Goal: Entertainment & Leisure: Consume media (video, audio)

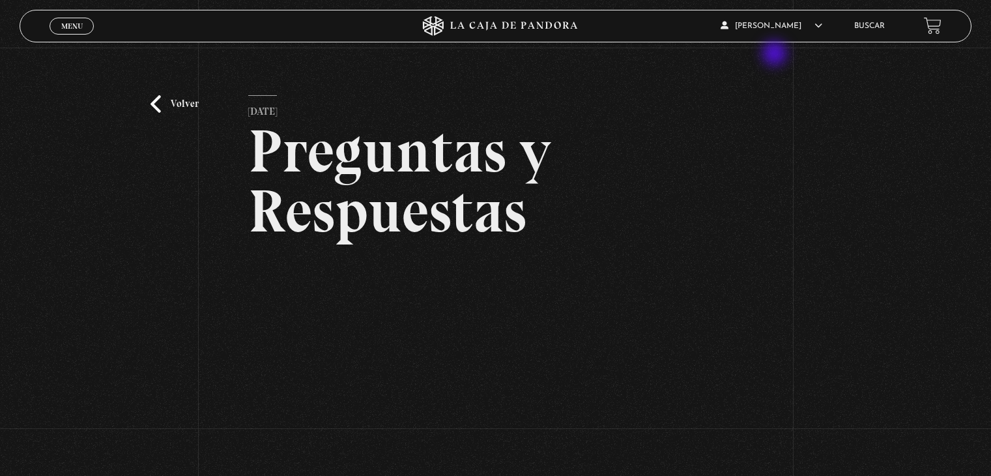
scroll to position [130, 0]
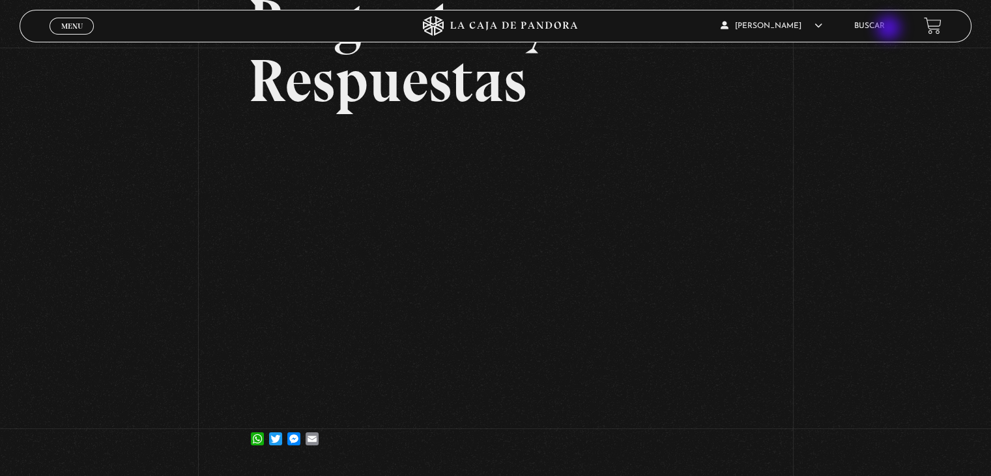
click at [885, 29] on link "Buscar" at bounding box center [869, 26] width 31 height 8
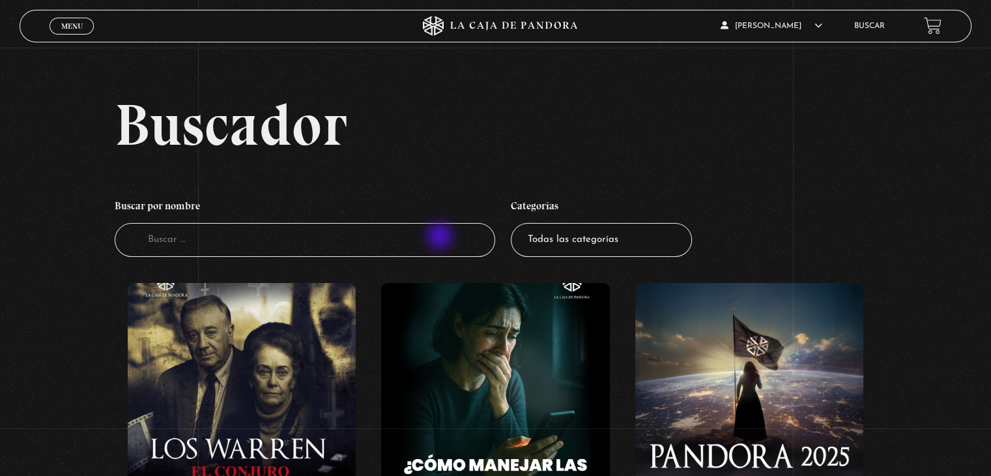
click at [441, 237] on input "Buscador" at bounding box center [305, 240] width 381 height 35
click at [72, 33] on span "Cerrar" at bounding box center [72, 37] width 31 height 9
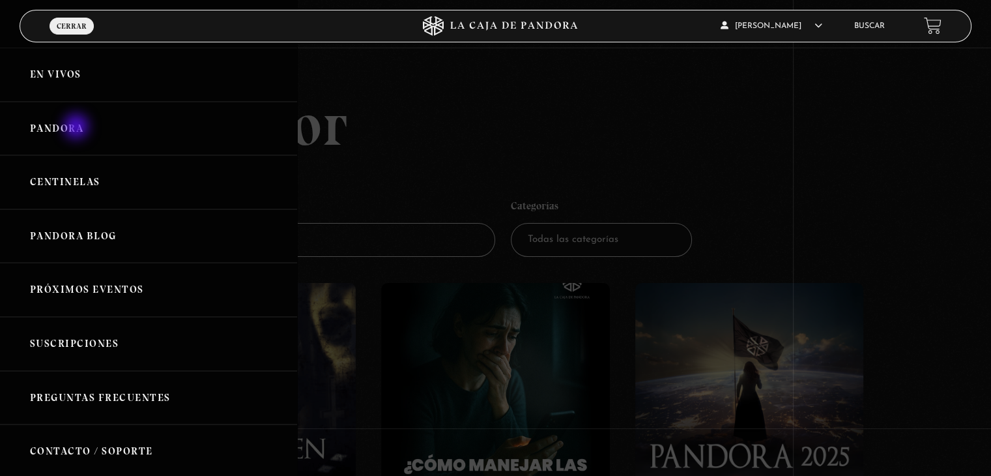
click at [78, 128] on link "Pandora" at bounding box center [148, 129] width 297 height 54
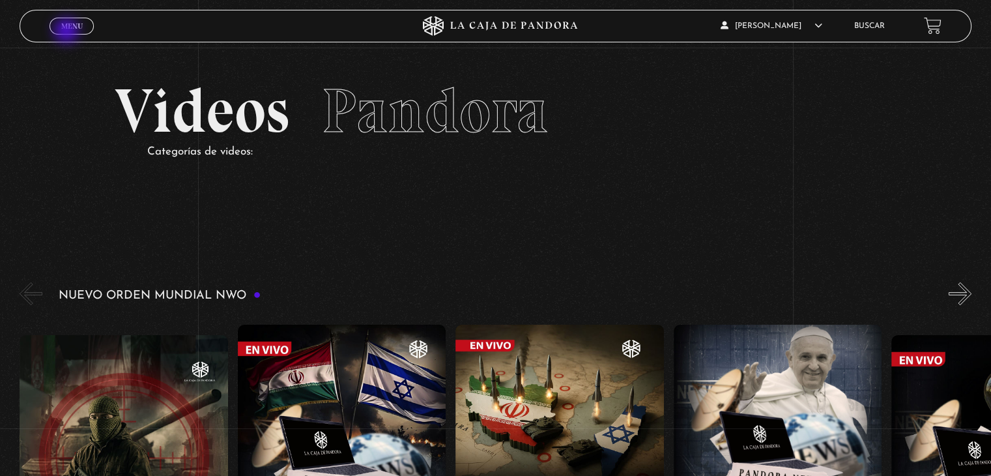
click at [68, 32] on link "Menu Cerrar" at bounding box center [72, 26] width 44 height 17
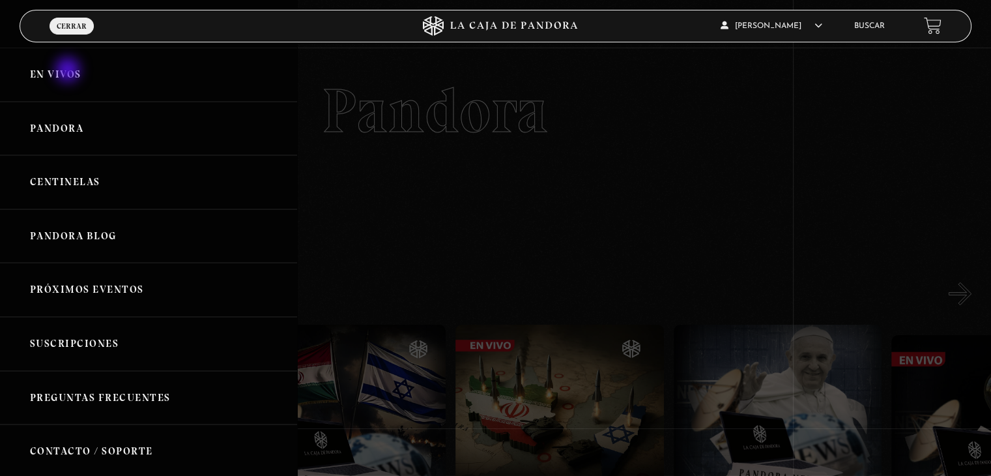
click at [69, 71] on link "En vivos" at bounding box center [148, 75] width 297 height 54
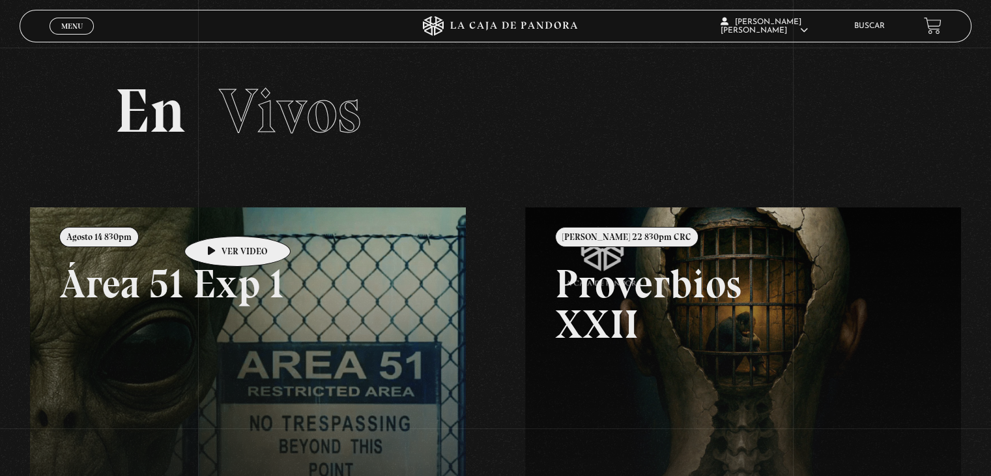
click at [217, 216] on link at bounding box center [525, 445] width 991 height 476
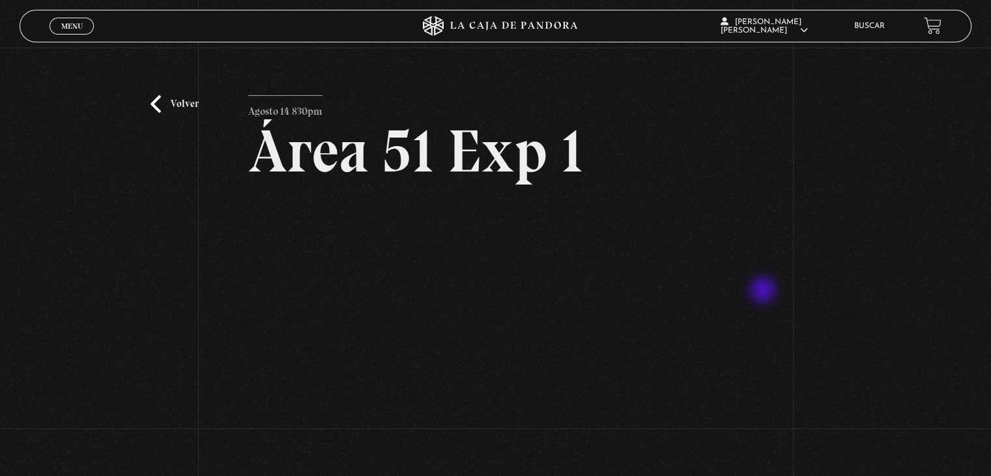
click at [764, 291] on div "Volver Agosto 14 830pm Área 51 Exp 1" at bounding box center [495, 276] width 991 height 457
click at [873, 167] on div "Volver Agosto 14 830pm Área 51 Exp 1" at bounding box center [495, 276] width 991 height 457
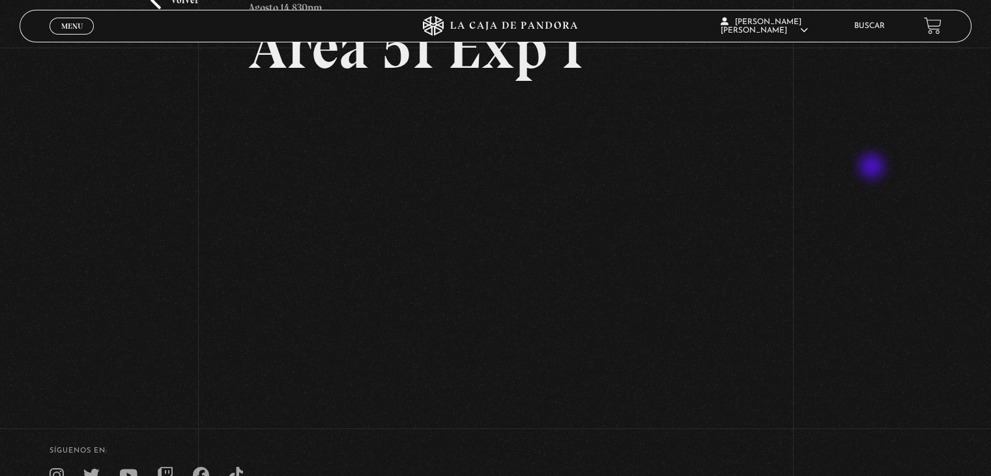
scroll to position [104, 0]
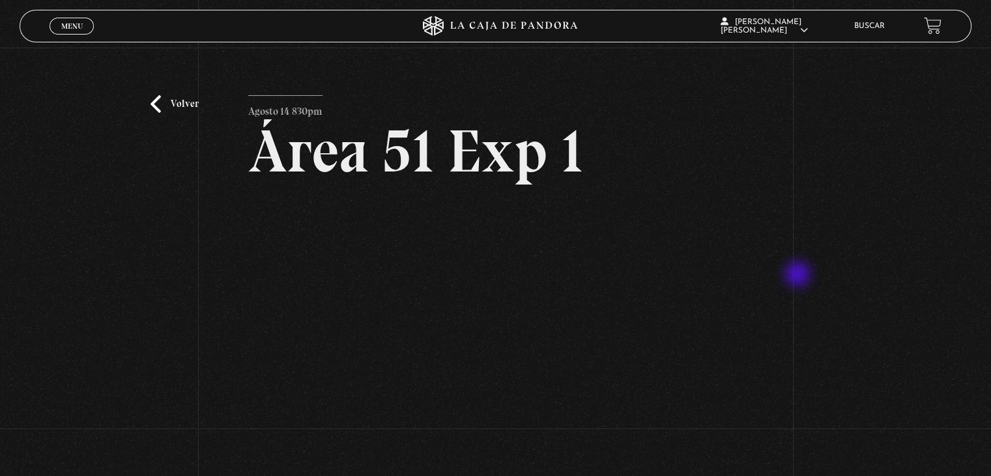
click at [799, 275] on div "Volver Agosto 14 830pm Área 51 Exp 1" at bounding box center [495, 276] width 991 height 457
click at [921, 368] on div "Volver Agosto 14 830pm Área 51 Exp 1" at bounding box center [495, 276] width 991 height 457
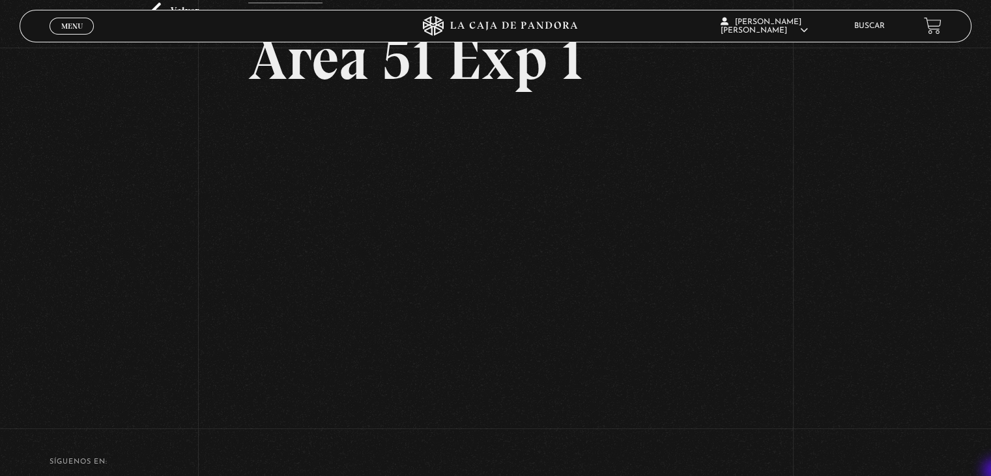
scroll to position [104, 0]
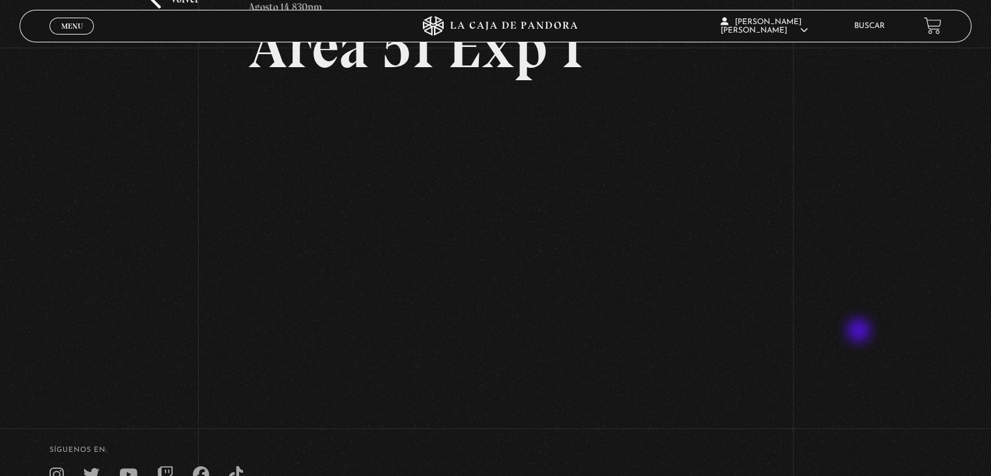
click at [860, 332] on div "Volver Agosto 14 830pm Área 51 Exp 1" at bounding box center [495, 171] width 991 height 457
click at [801, 301] on div "Volver Agosto 14 830pm Área 51 Exp 1" at bounding box center [495, 171] width 991 height 457
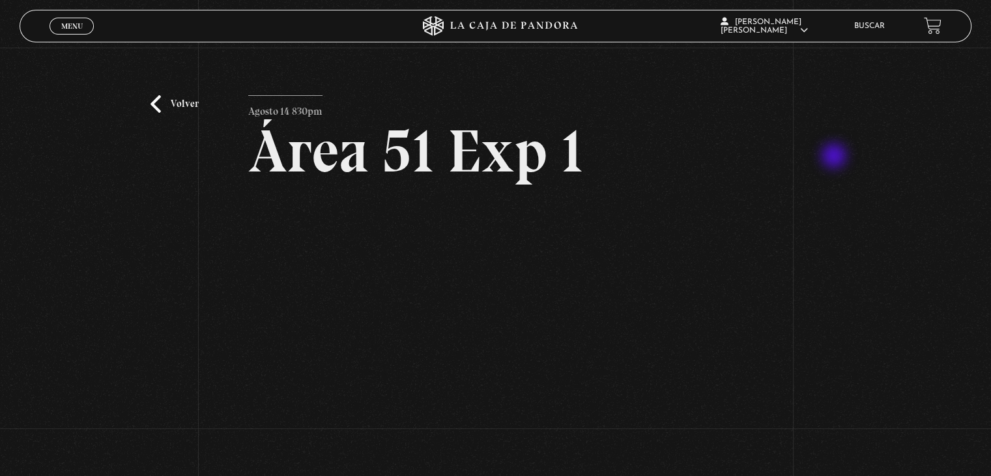
click at [835, 157] on div "Volver Agosto 14 830pm Área 51 Exp 1" at bounding box center [495, 276] width 991 height 457
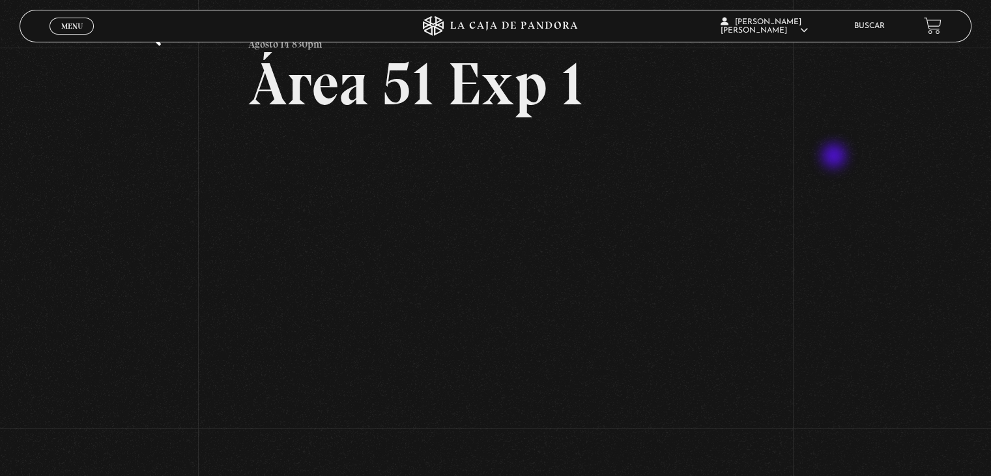
scroll to position [78, 0]
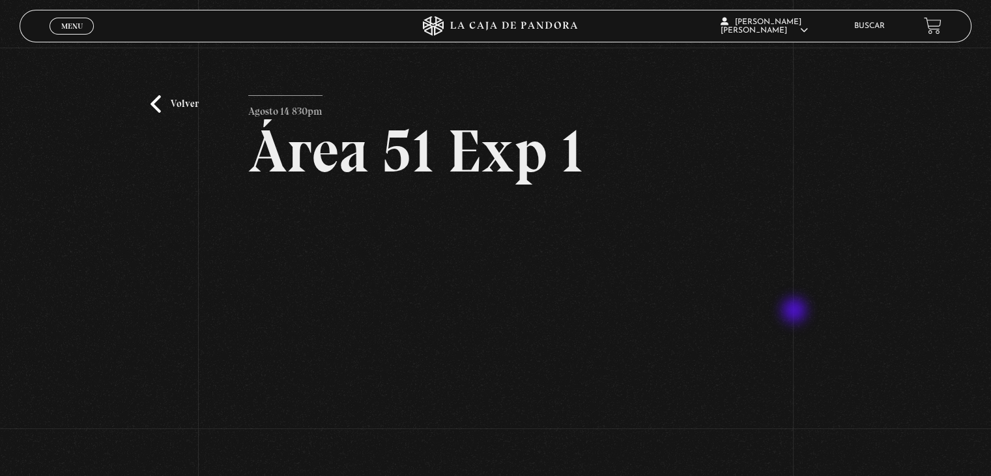
click at [796, 311] on div "Volver Agosto 14 830pm Área 51 Exp 1" at bounding box center [495, 276] width 991 height 457
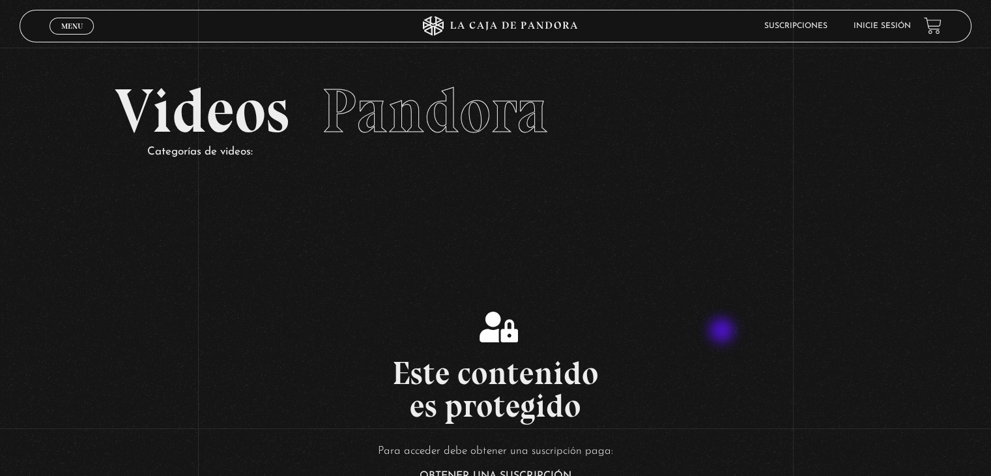
click at [723, 332] on div "Este contenido es protegido Para acceder debe obtener una suscripción paga: Obt…" at bounding box center [495, 429] width 991 height 236
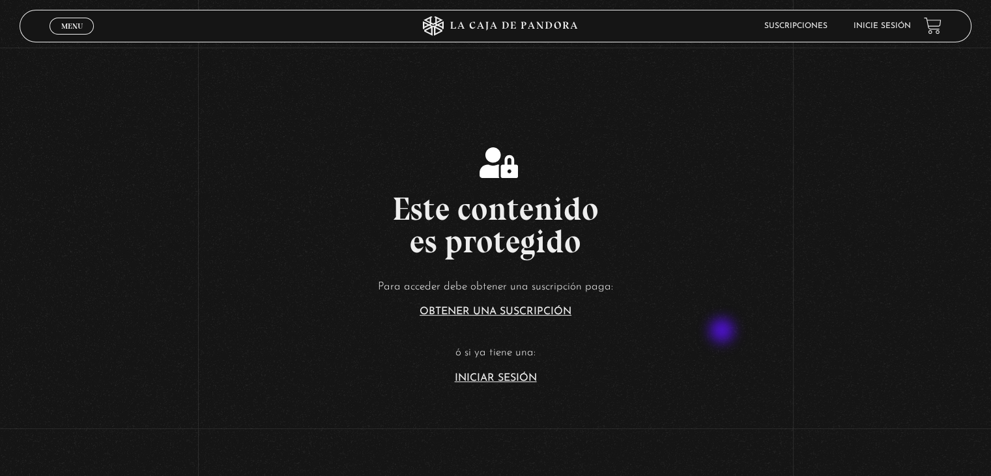
scroll to position [209, 0]
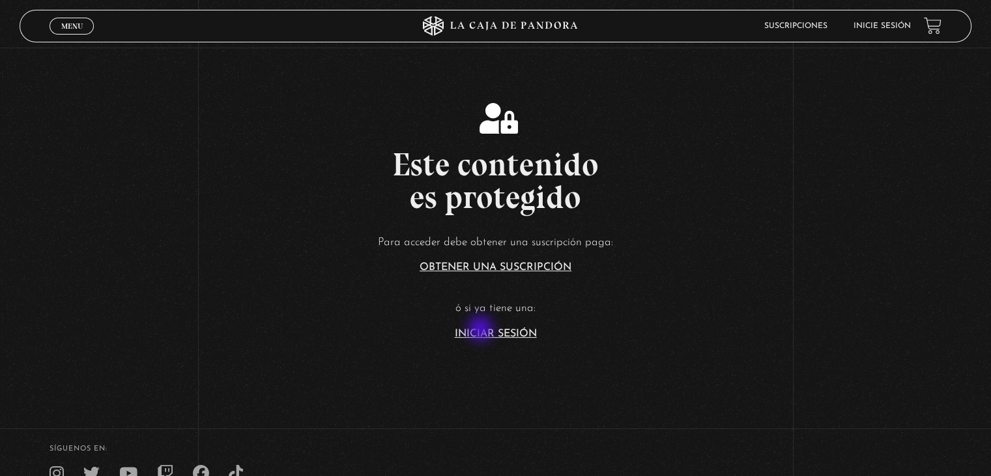
click at [482, 330] on link "Iniciar Sesión" at bounding box center [496, 333] width 82 height 10
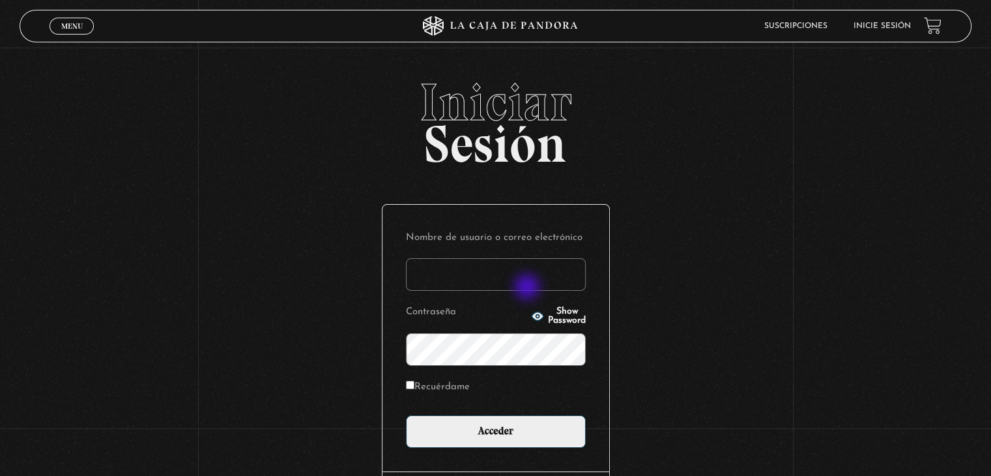
type input "betana007"
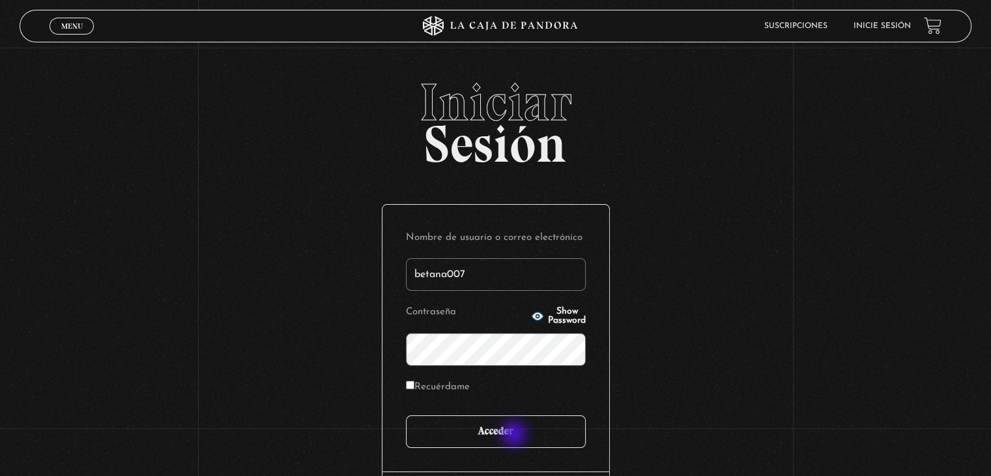
click at [515, 435] on input "Acceder" at bounding box center [496, 431] width 180 height 33
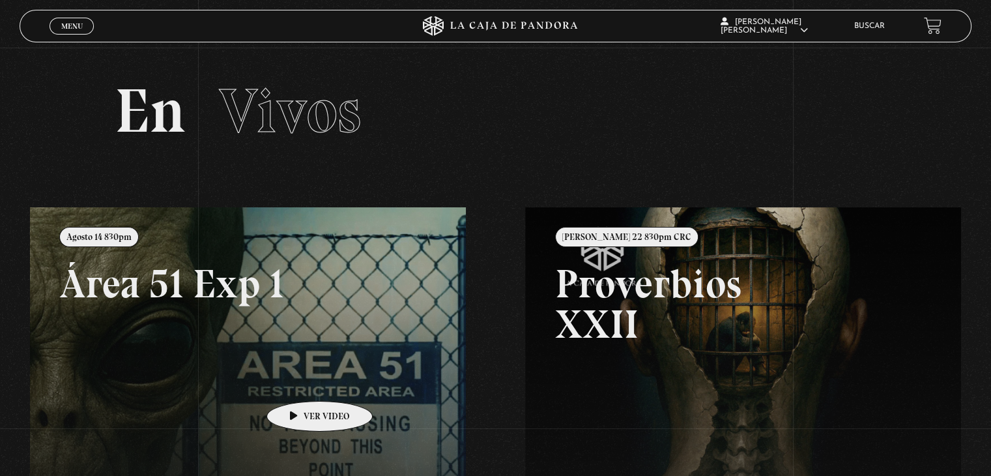
click at [299, 381] on link at bounding box center [525, 445] width 991 height 476
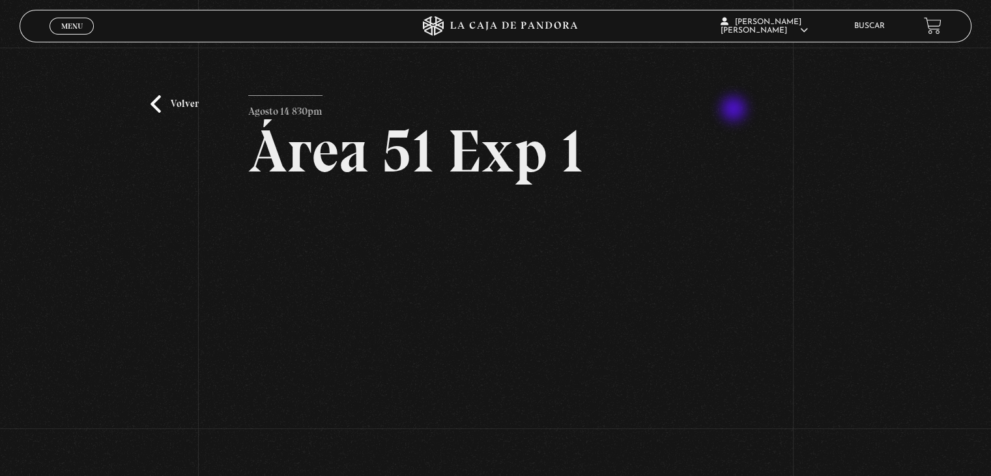
click at [735, 110] on article "Agosto 14 830pm Área 51 Exp 1" at bounding box center [495, 287] width 495 height 384
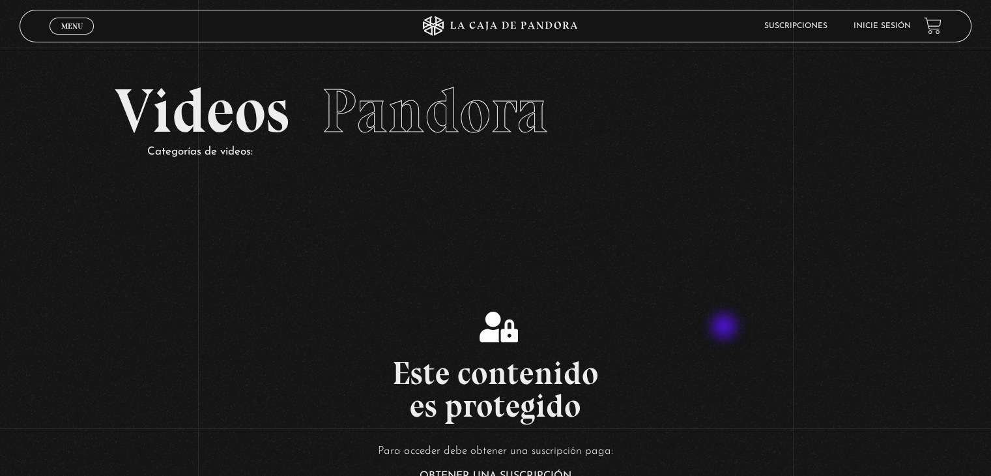
click at [725, 327] on div "Este contenido es protegido Para acceder debe obtener una suscripción paga: Obt…" at bounding box center [495, 429] width 991 height 236
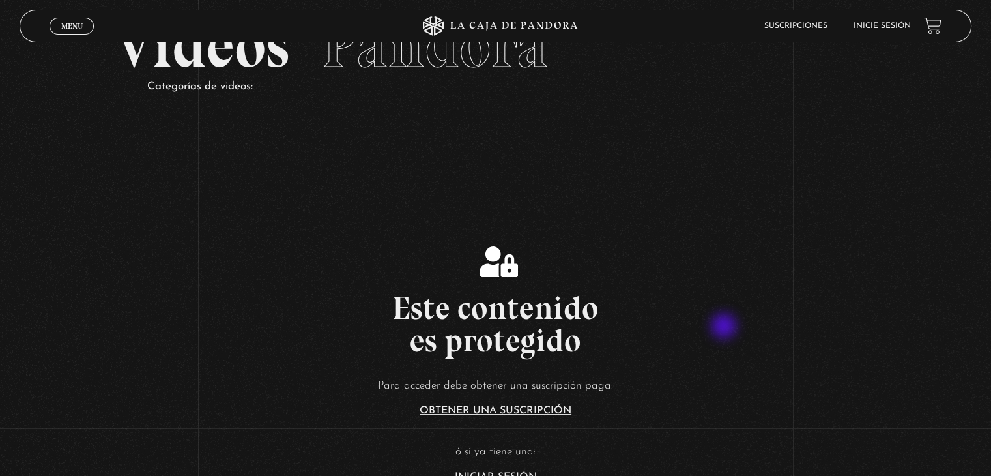
scroll to position [104, 0]
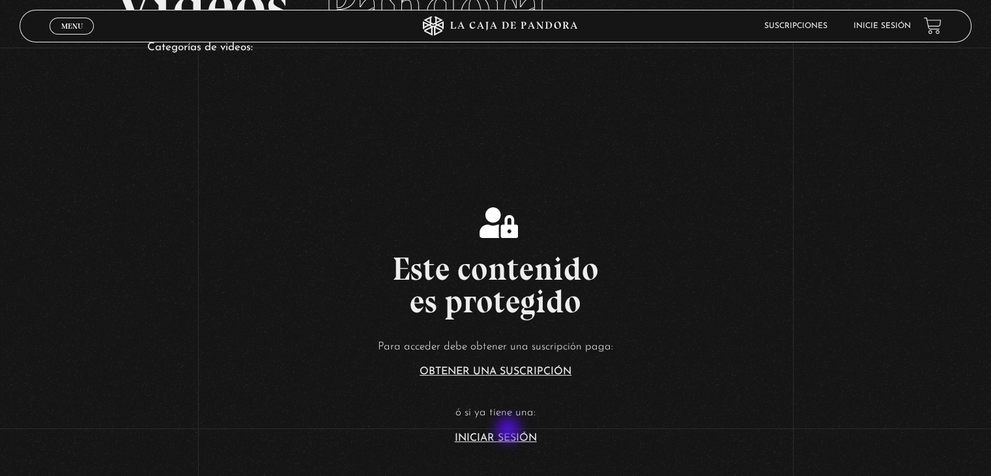
click at [510, 431] on article "Para acceder debe obtener una suscripción paga: Obtener una suscripción ó si ya…" at bounding box center [495, 390] width 991 height 106
click at [511, 436] on link "Iniciar Sesión" at bounding box center [496, 438] width 82 height 10
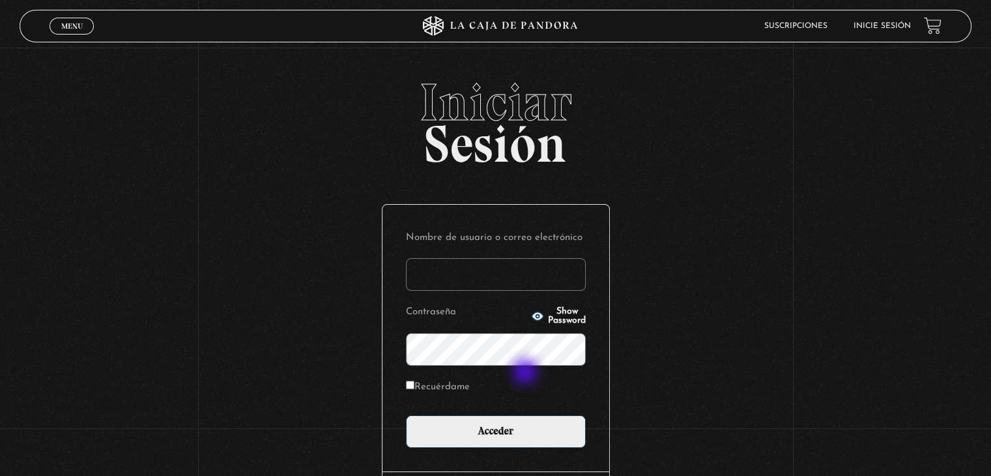
type input "betana007"
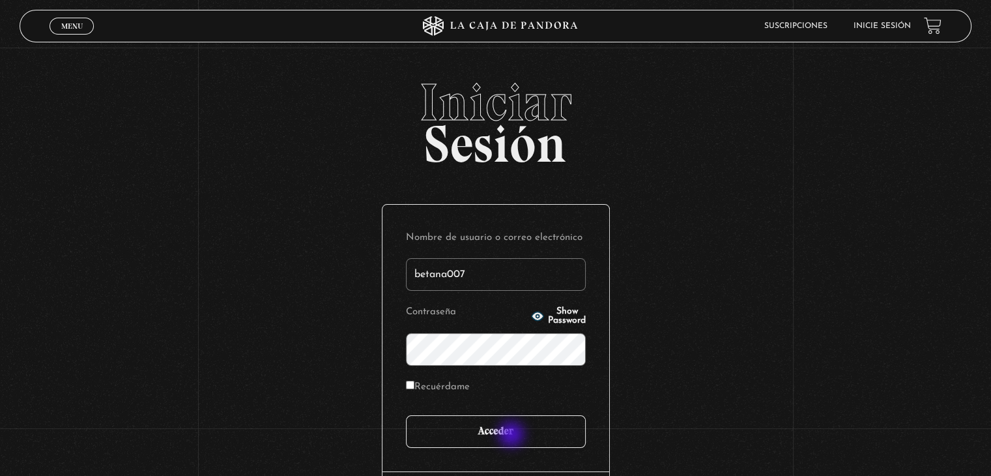
click at [513, 435] on input "Acceder" at bounding box center [496, 431] width 180 height 33
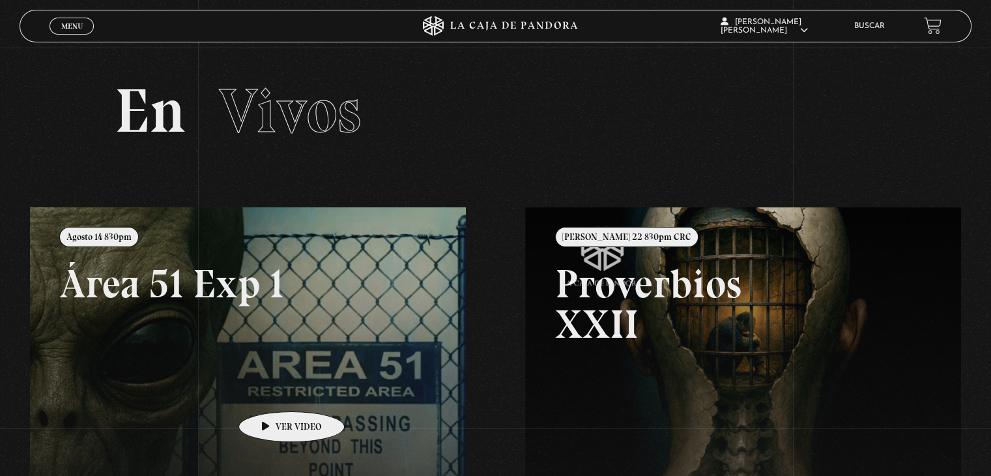
click at [271, 392] on link at bounding box center [525, 445] width 991 height 476
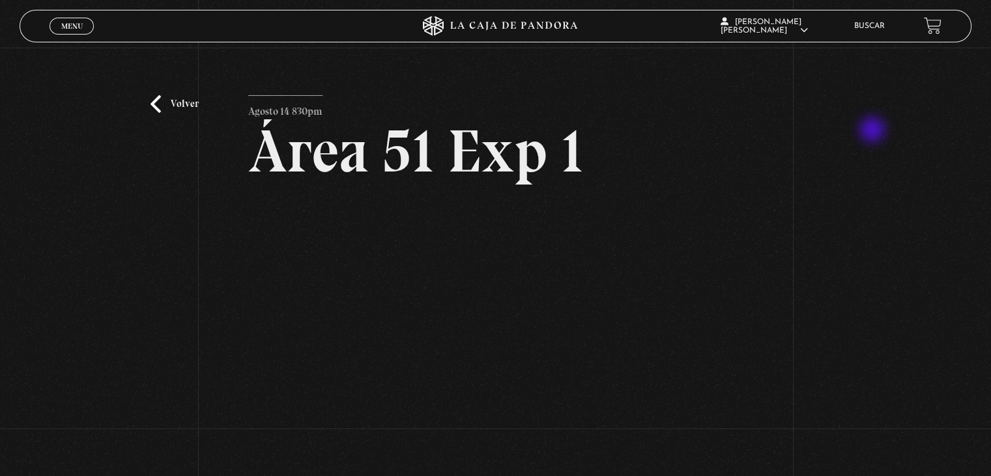
click at [874, 131] on div "Volver Agosto 14 830pm Área 51 Exp 1" at bounding box center [495, 276] width 991 height 457
